Goal: Transaction & Acquisition: Purchase product/service

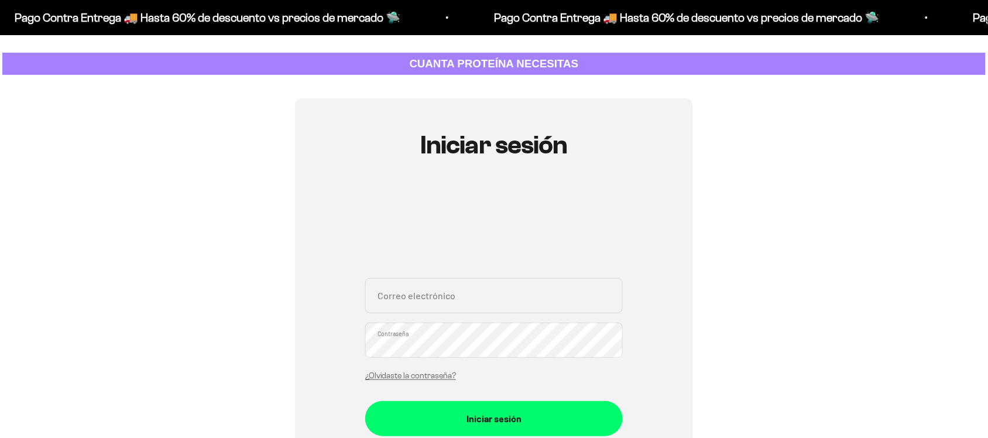
scroll to position [73, 0]
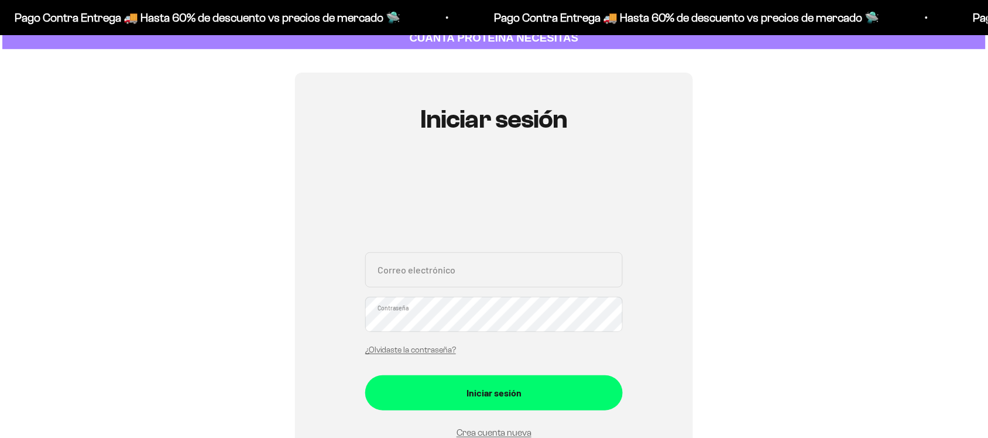
click at [454, 279] on input "Correo electrónico" at bounding box center [494, 269] width 258 height 35
type input "[EMAIL_ADDRESS][DOMAIN_NAME]"
click at [365, 375] on button "Iniciar sesión" at bounding box center [494, 392] width 258 height 35
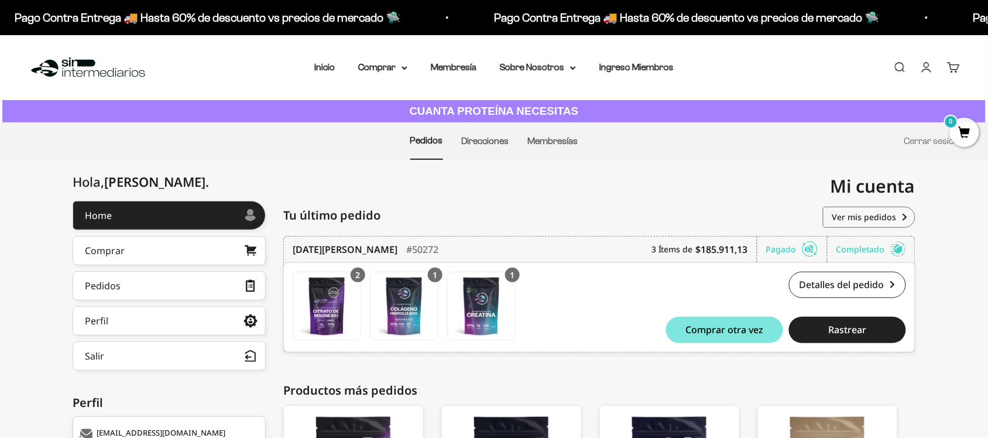
drag, startPoint x: 42, startPoint y: 266, endPoint x: 69, endPoint y: 256, distance: 29.5
click at [42, 266] on div "Hola, Jorge Andres . Home Comprar Pedidos Perfil Información personal Direccion…" at bounding box center [494, 404] width 988 height 407
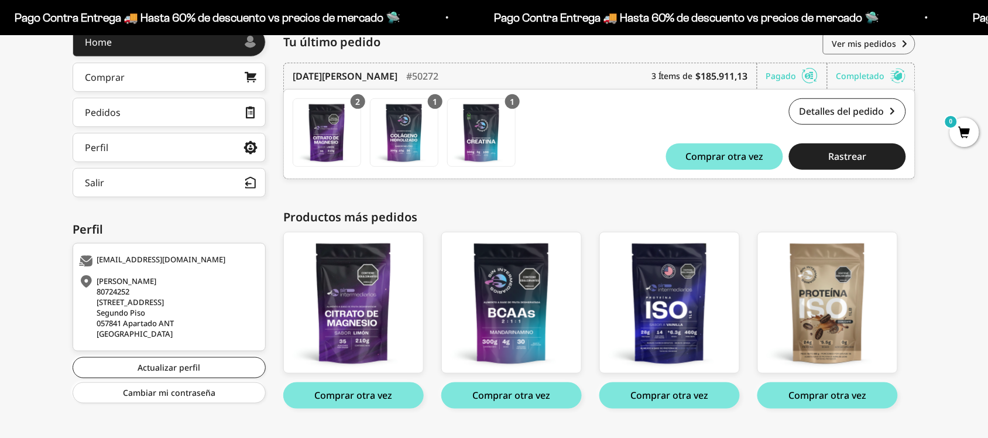
scroll to position [199, 0]
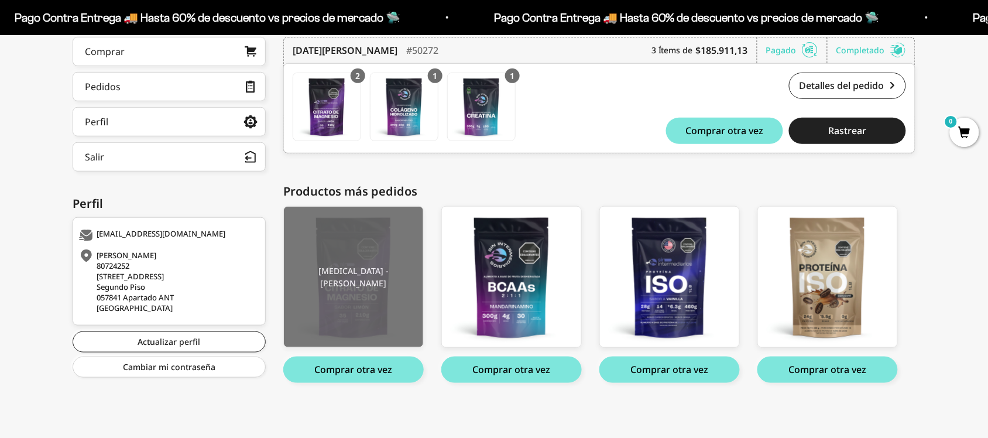
click at [389, 238] on img at bounding box center [353, 277] width 139 height 140
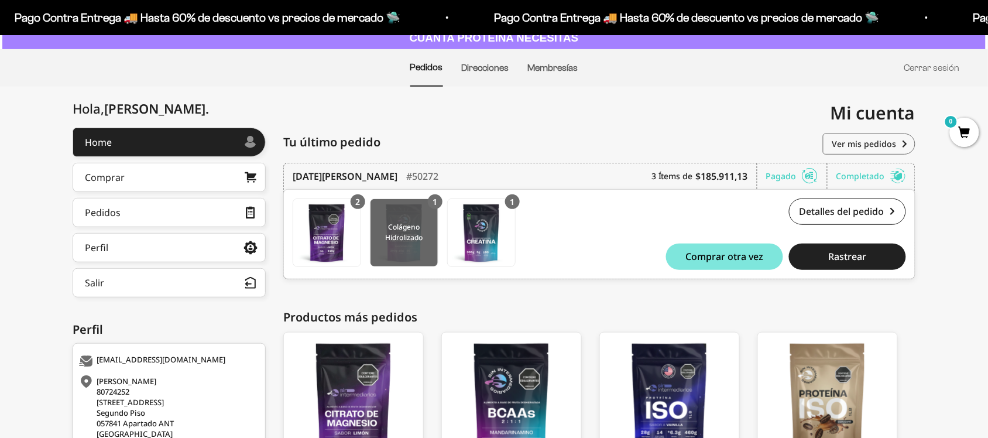
scroll to position [0, 0]
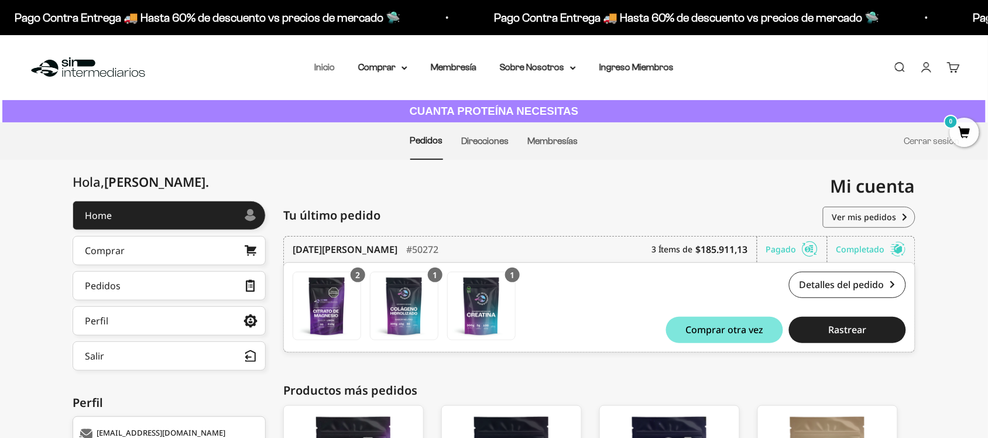
click at [327, 71] on link "Inicio" at bounding box center [324, 67] width 20 height 10
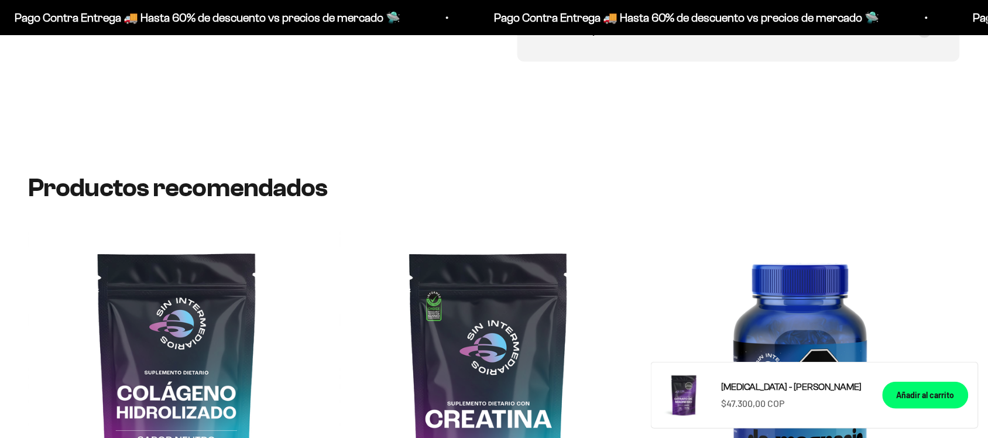
scroll to position [1024, 0]
